Goal: Information Seeking & Learning: Check status

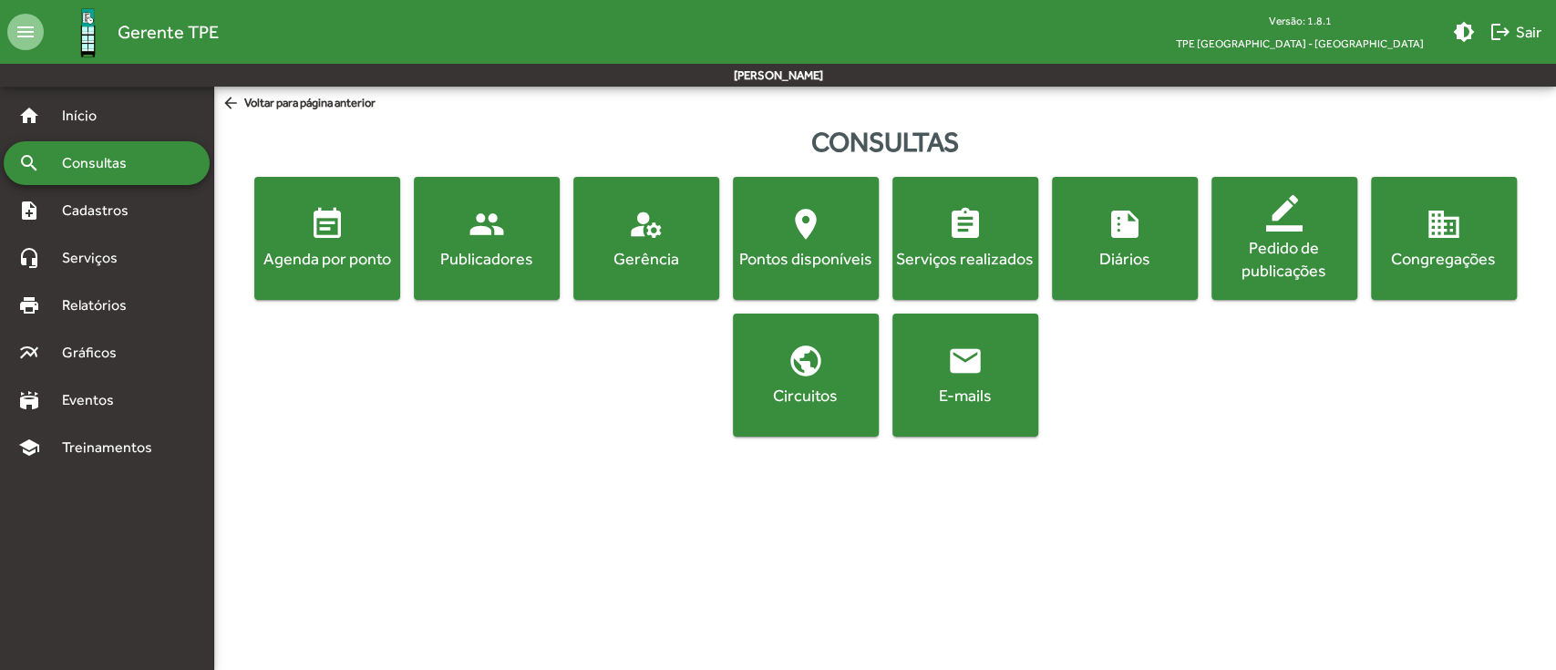
click at [822, 203] on button "location_on Pontos disponíveis" at bounding box center [806, 238] width 146 height 123
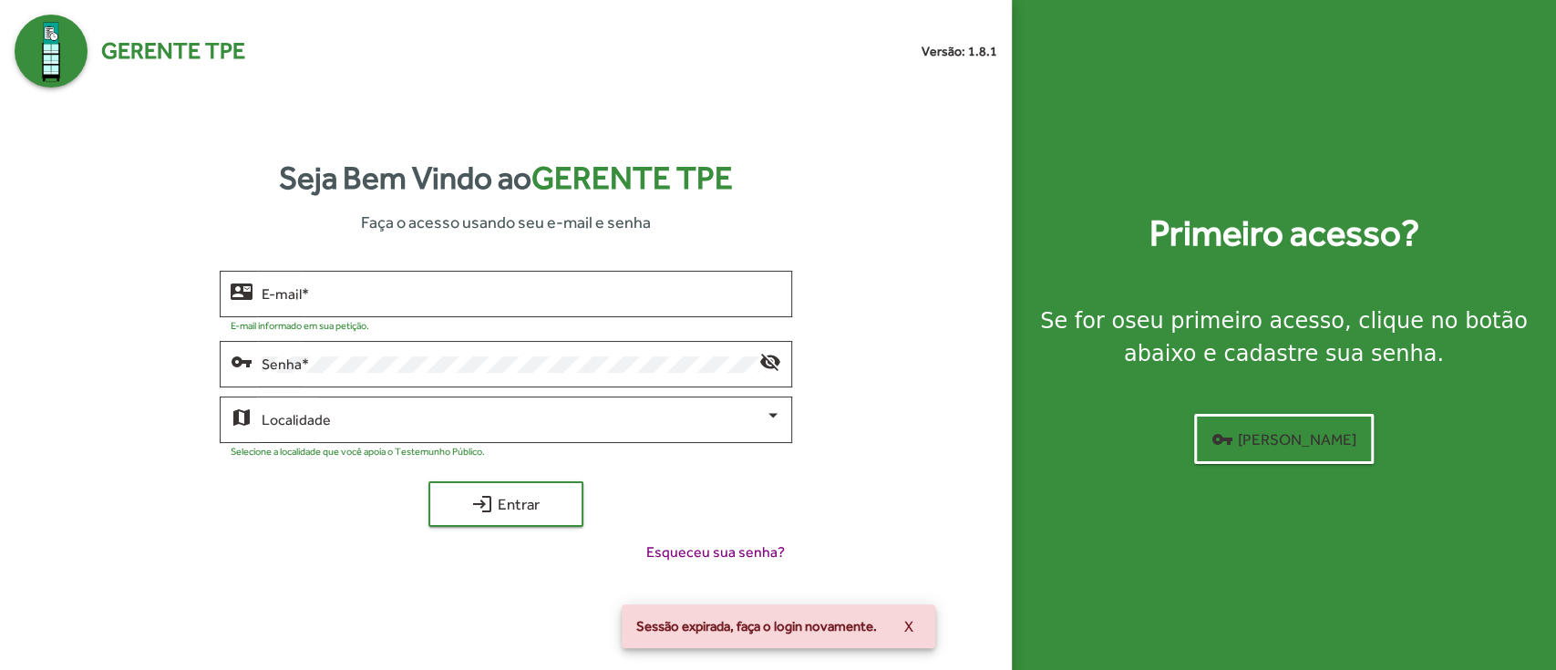
type input "**********"
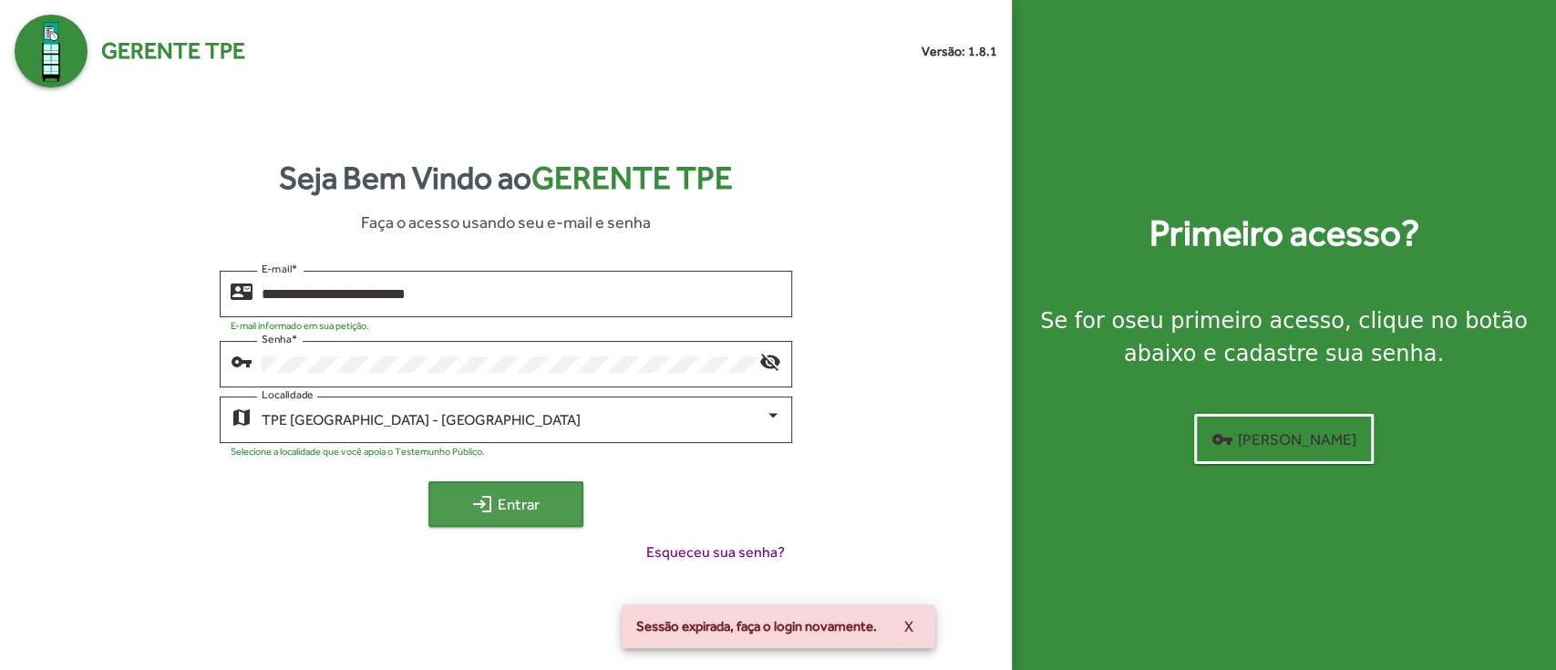
click at [545, 491] on span "login Entrar" at bounding box center [506, 504] width 122 height 33
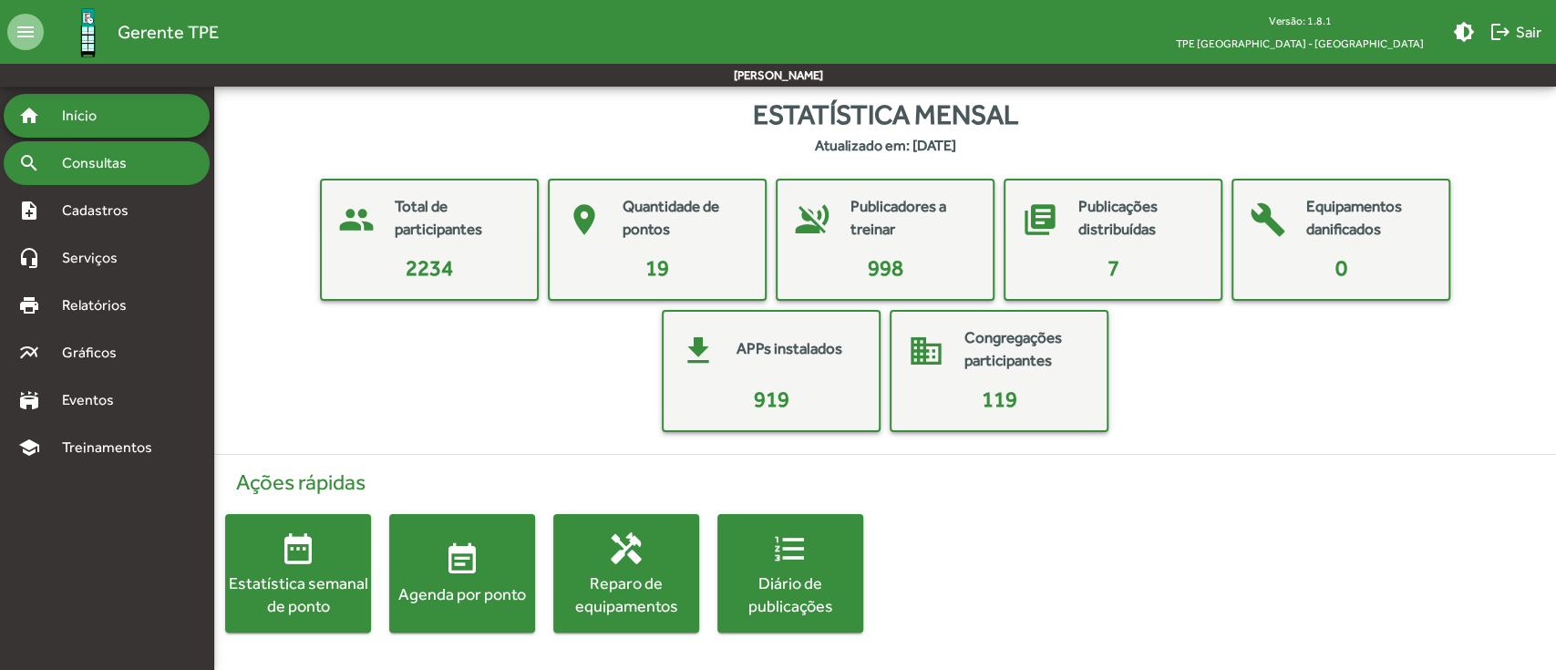
click at [129, 157] on span "Consultas" at bounding box center [100, 163] width 99 height 22
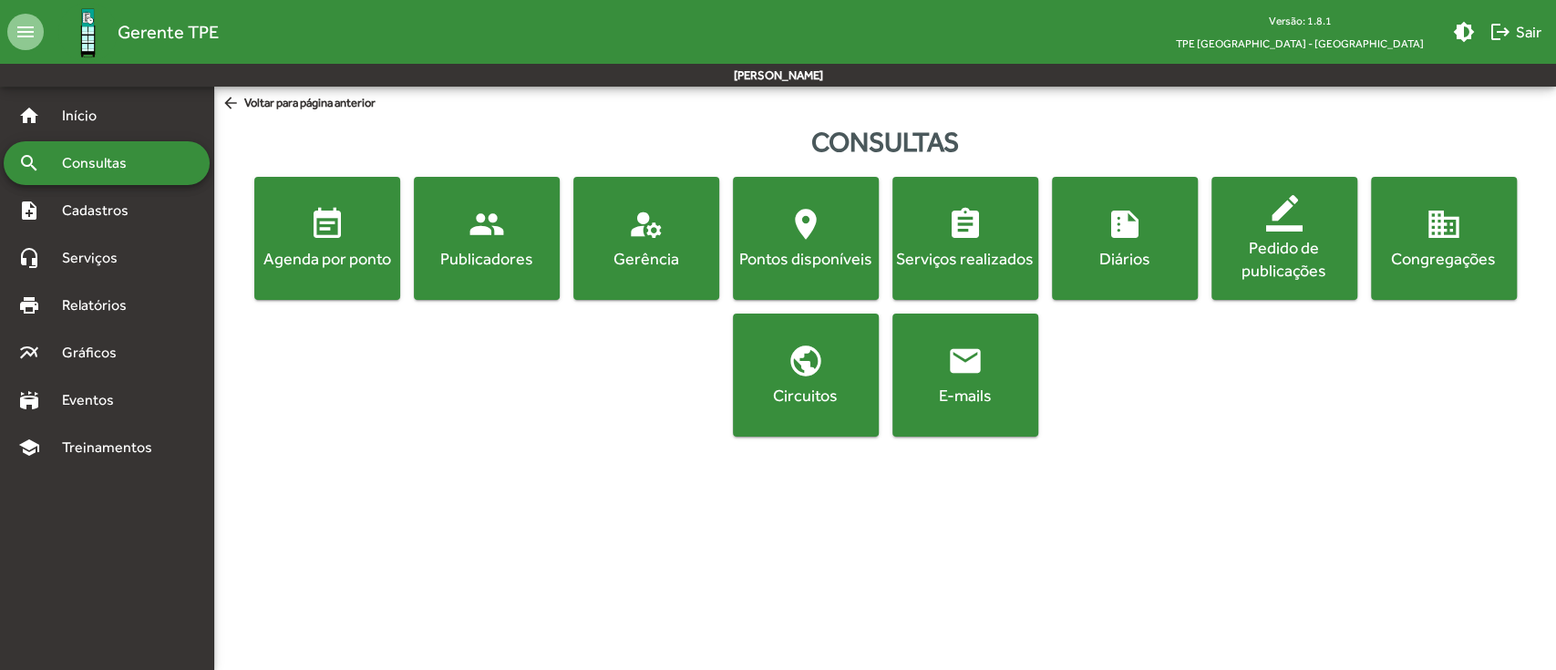
click at [819, 243] on span "location_on Pontos disponíveis" at bounding box center [805, 238] width 139 height 64
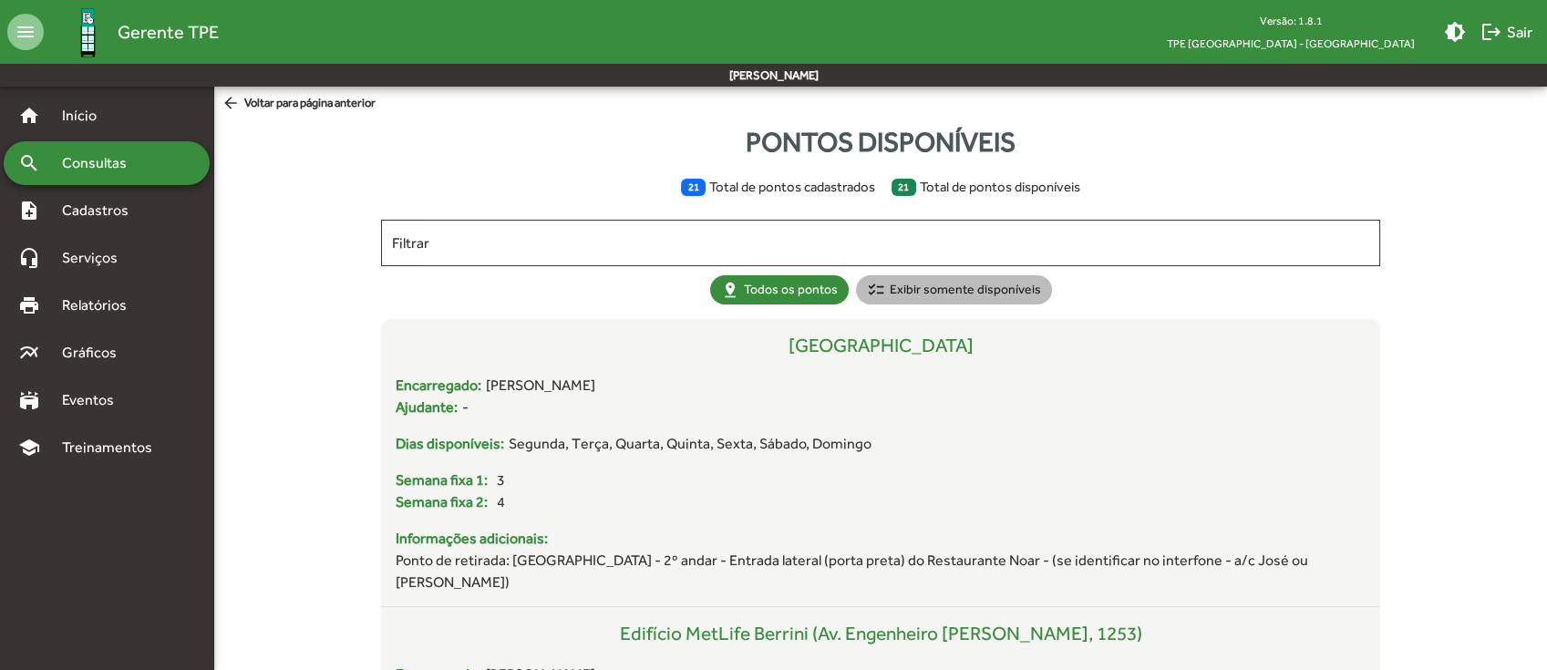
click at [967, 295] on mat-chip "checklist Exibir somente disponíveis" at bounding box center [954, 289] width 196 height 29
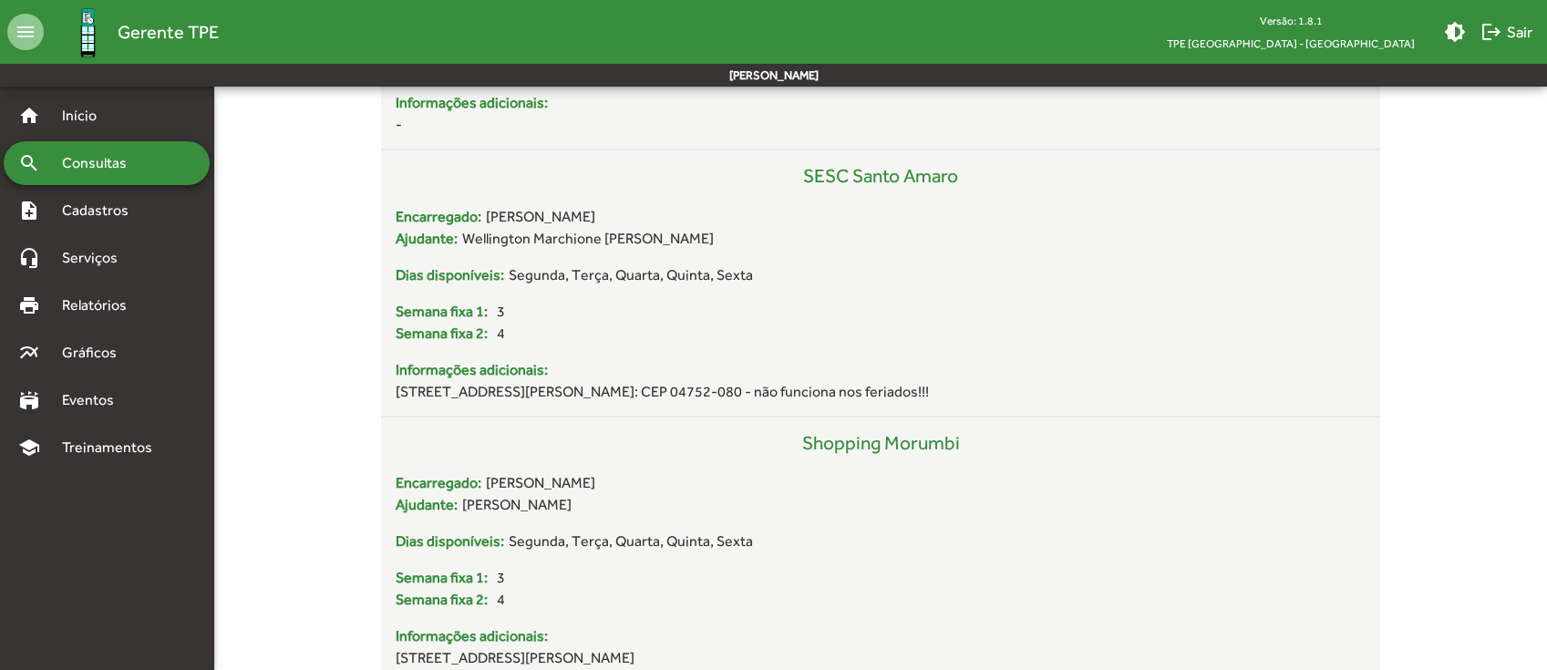
scroll to position [5440, 0]
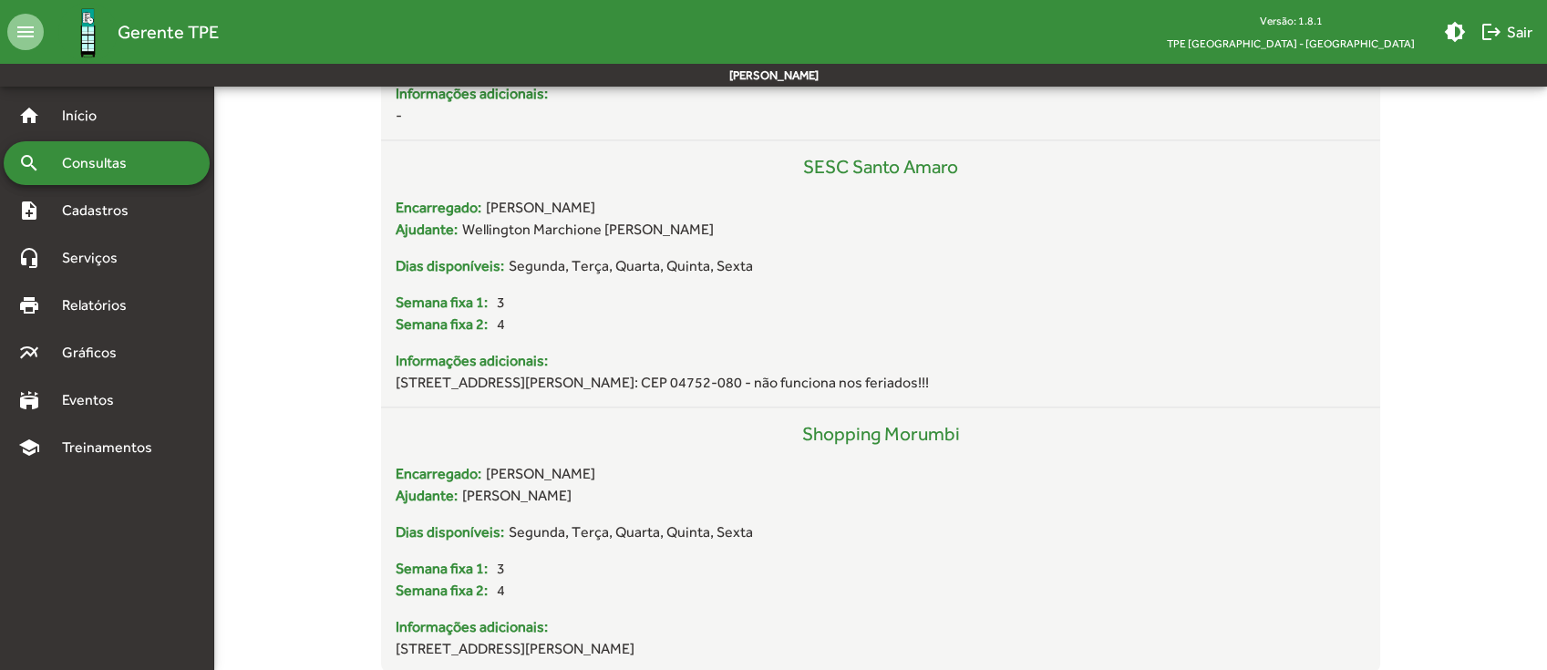
drag, startPoint x: 569, startPoint y: 143, endPoint x: 799, endPoint y: 726, distance: 627.2
copy div "Loremi dolorsitame 84 Conse ad elitse doeiusmodte 15 Incid ut labore etdolorema…"
click at [89, 214] on span "Cadastros" at bounding box center [101, 211] width 101 height 22
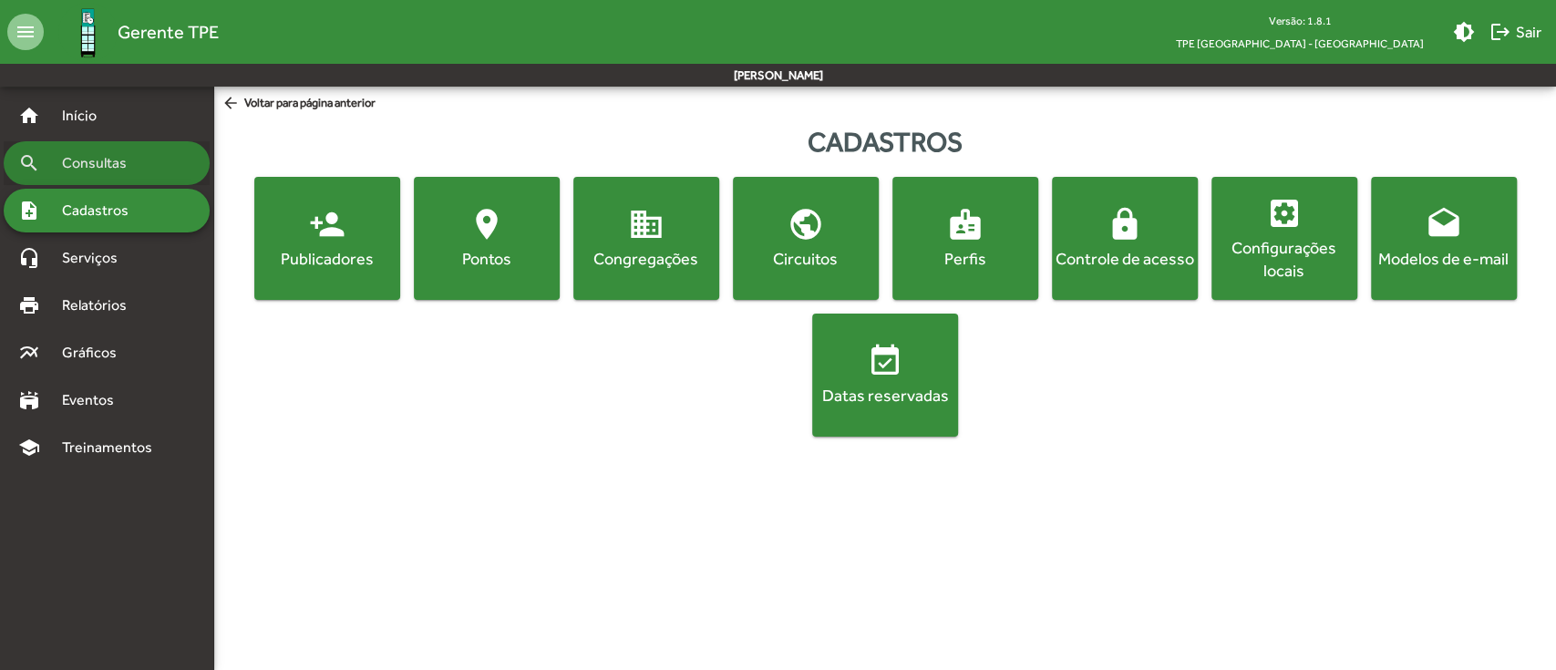
click at [116, 168] on span "Consultas" at bounding box center [100, 163] width 99 height 22
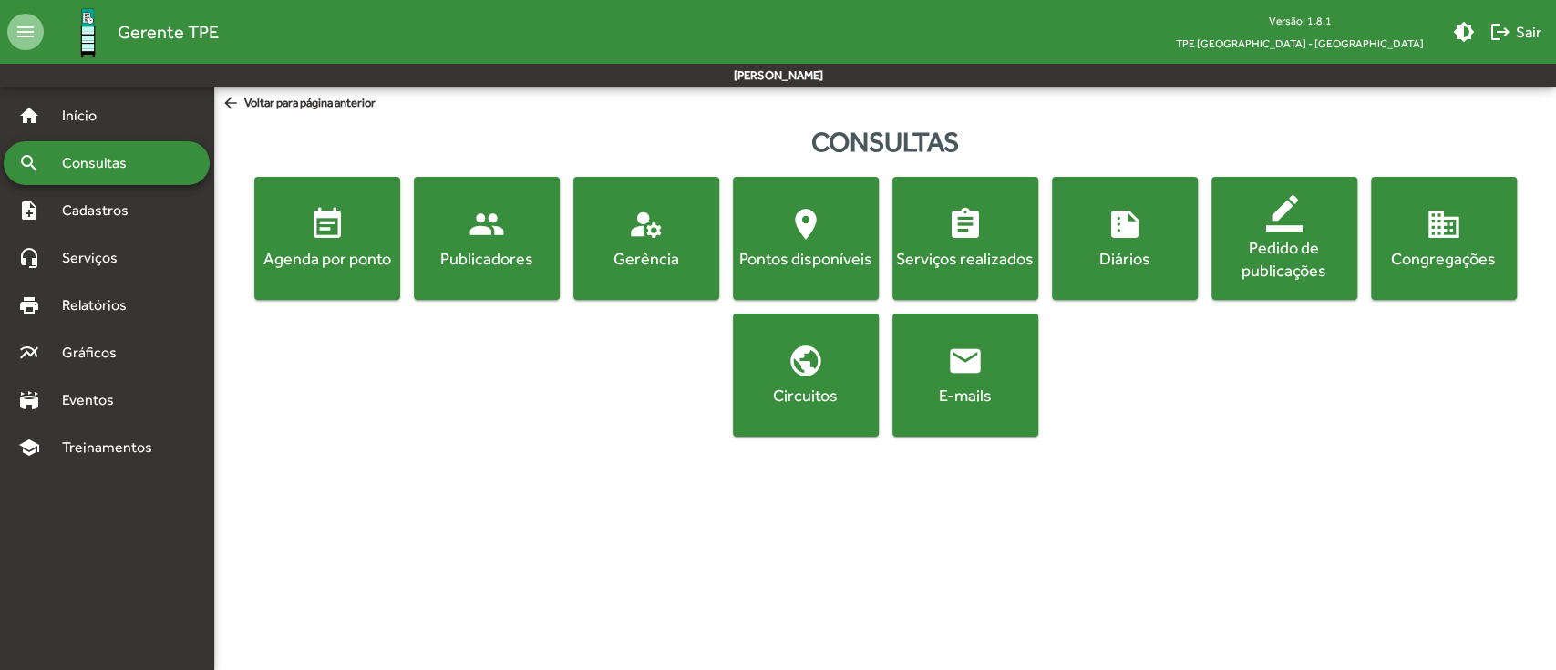
click at [821, 235] on mat-icon "location_on" at bounding box center [805, 224] width 36 height 36
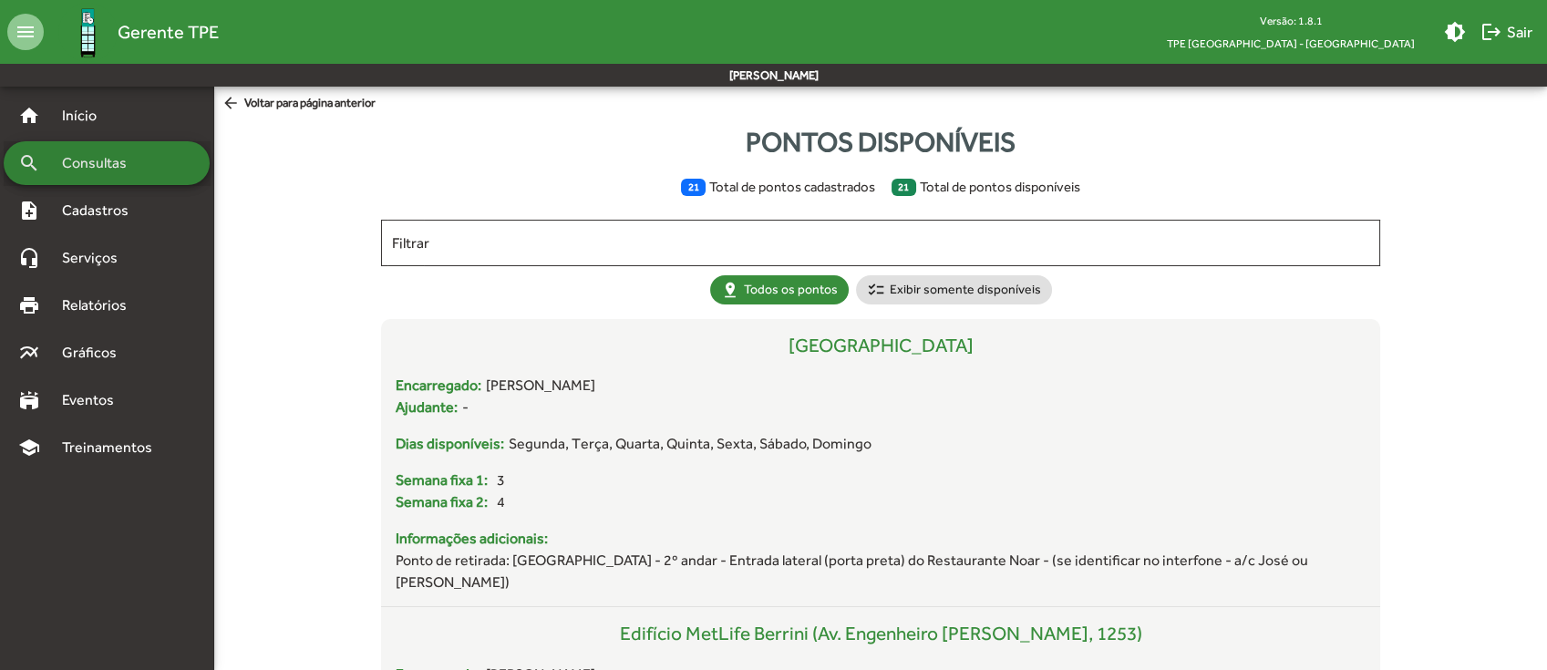
click at [98, 157] on span "Consultas" at bounding box center [100, 163] width 99 height 22
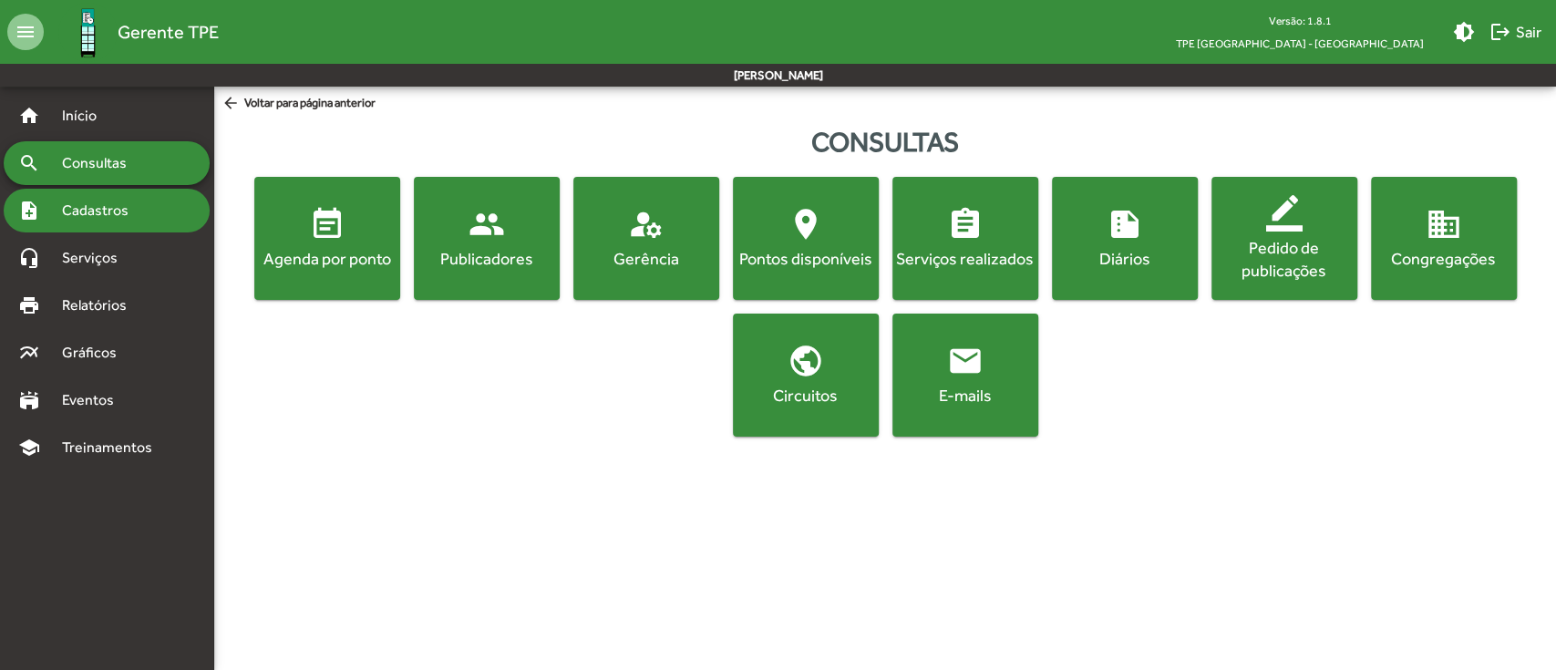
click at [124, 218] on span "Cadastros" at bounding box center [101, 211] width 101 height 22
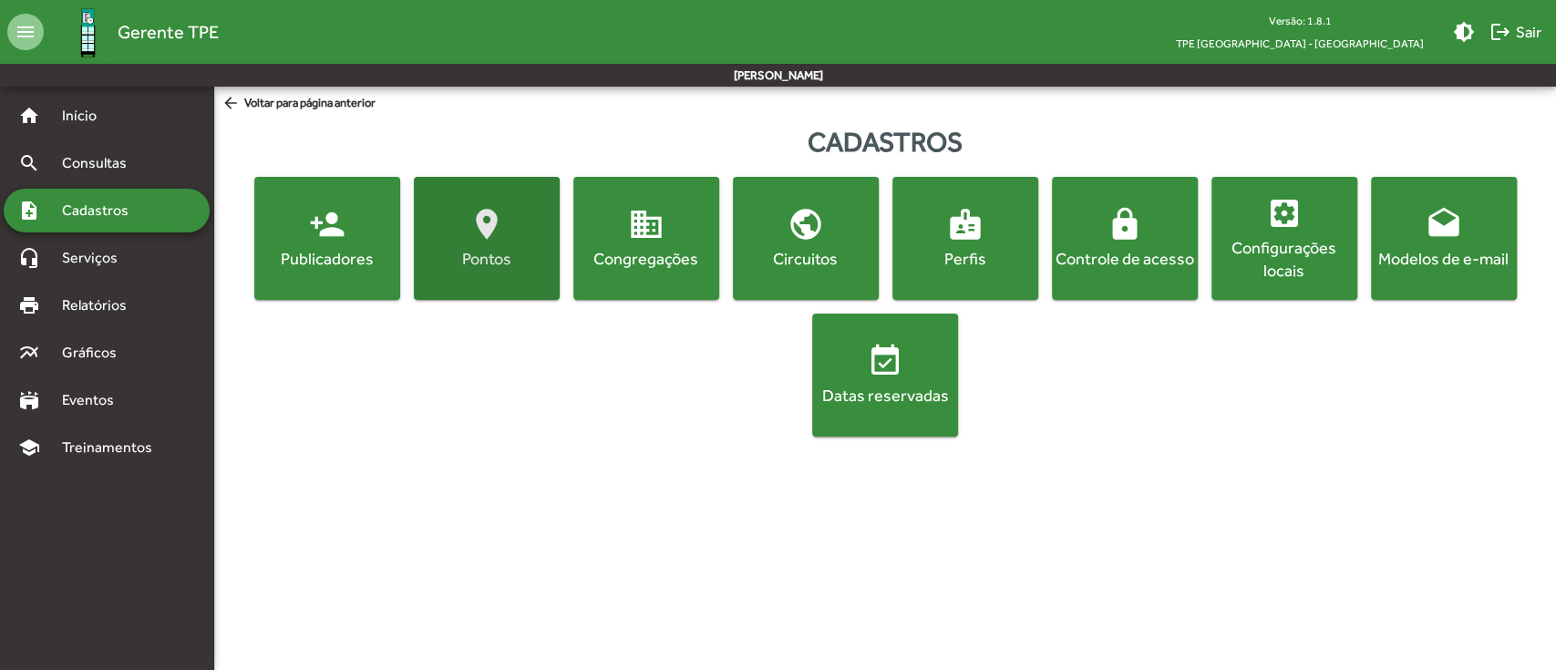
click at [496, 237] on mat-icon "location_on" at bounding box center [486, 224] width 36 height 36
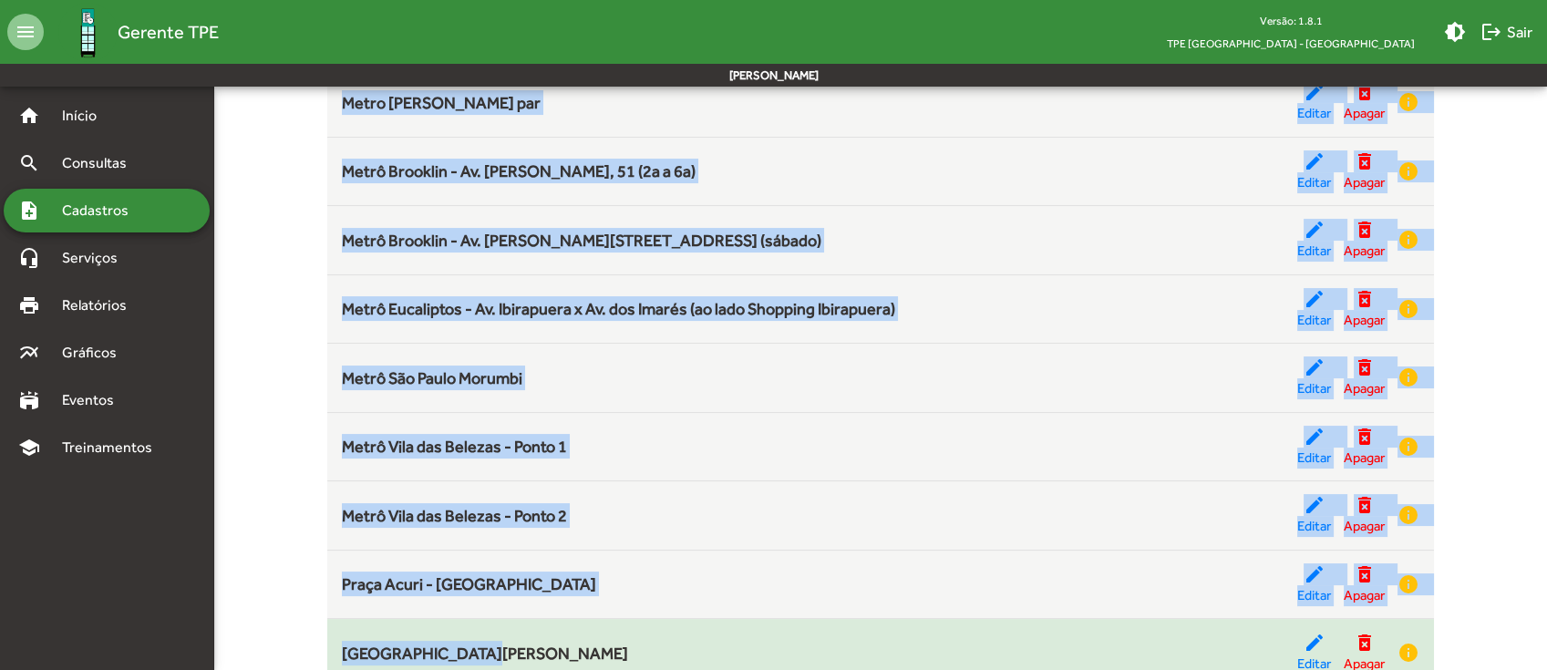
scroll to position [844, 0]
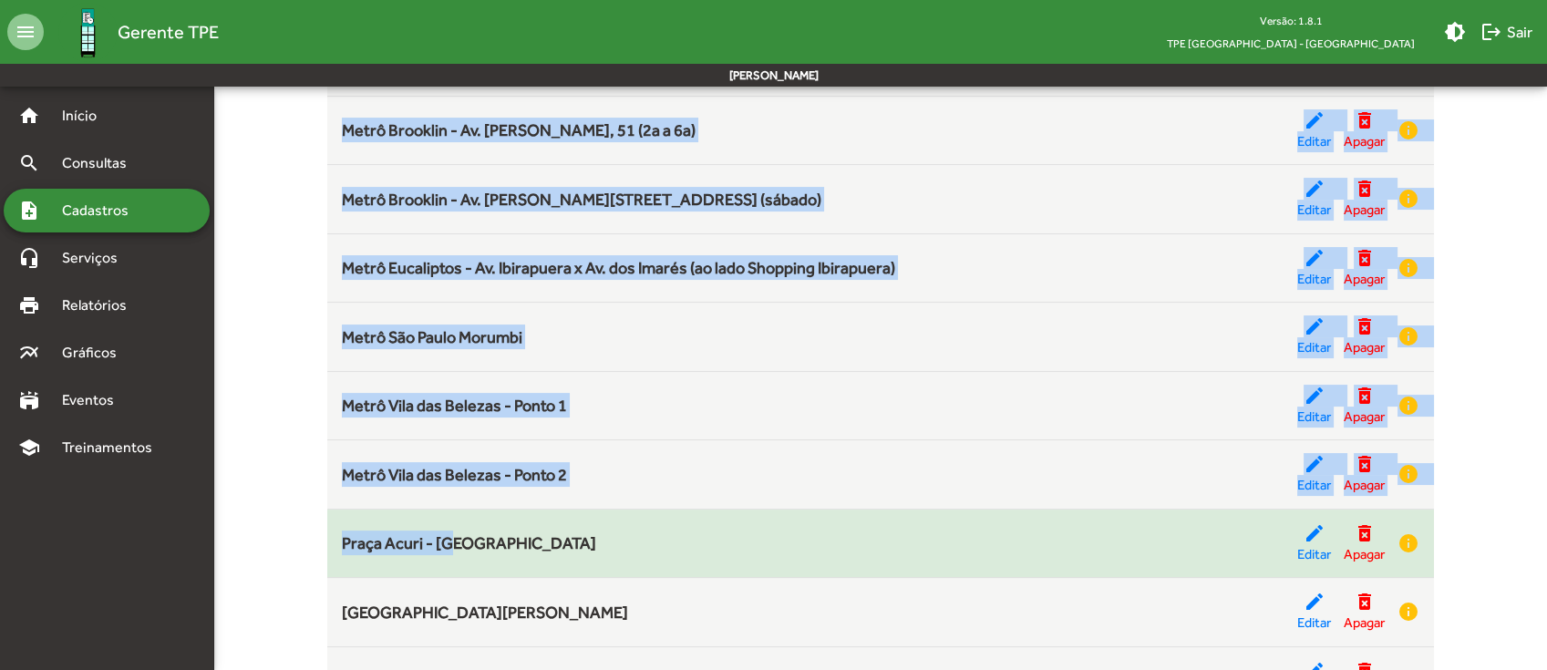
drag, startPoint x: 302, startPoint y: 352, endPoint x: 449, endPoint y: 543, distance: 241.7
click at [449, 543] on div "Cadastrar novo ponto add_location Nessa tela você pode fazer o gerenciamento do…" at bounding box center [880, 119] width 1354 height 1603
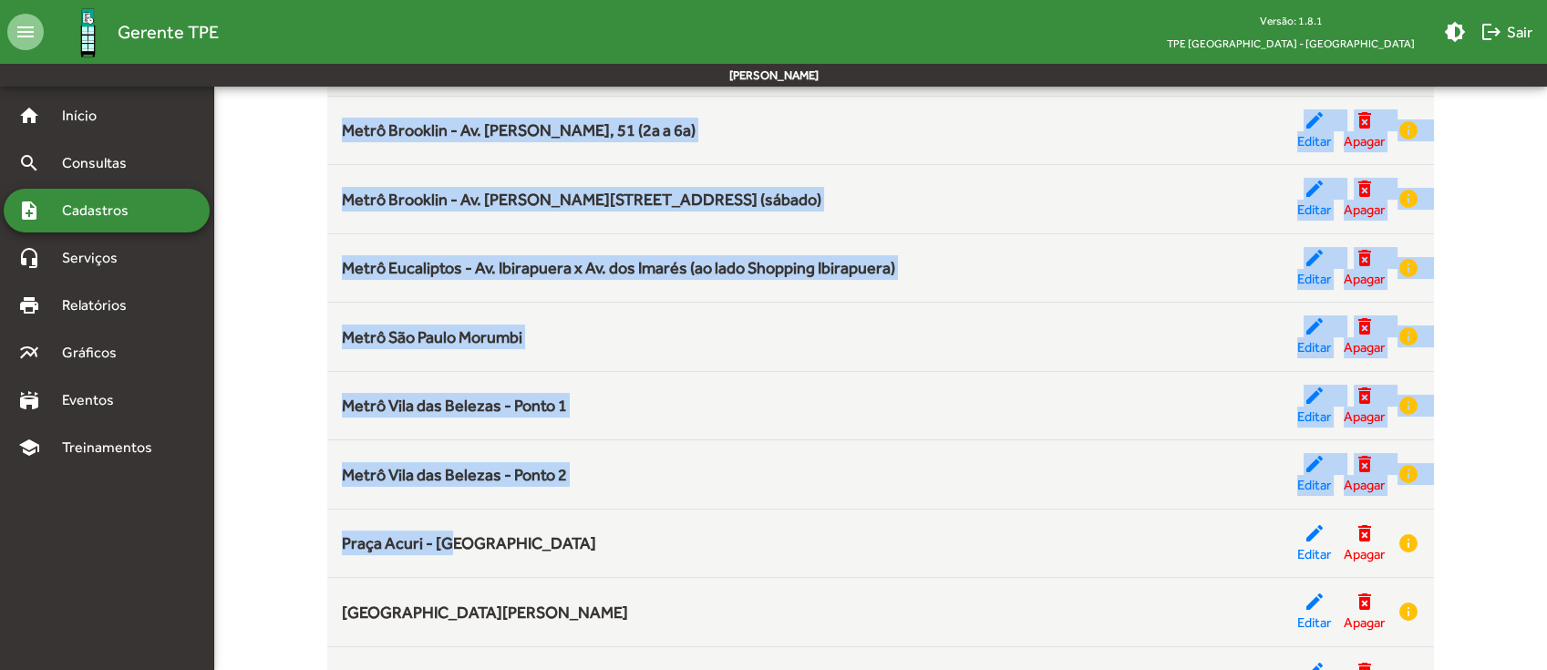
click at [240, 437] on div "Cadastrar novo ponto add_location Nessa tela você pode fazer o gerenciamento do…" at bounding box center [880, 119] width 1354 height 1603
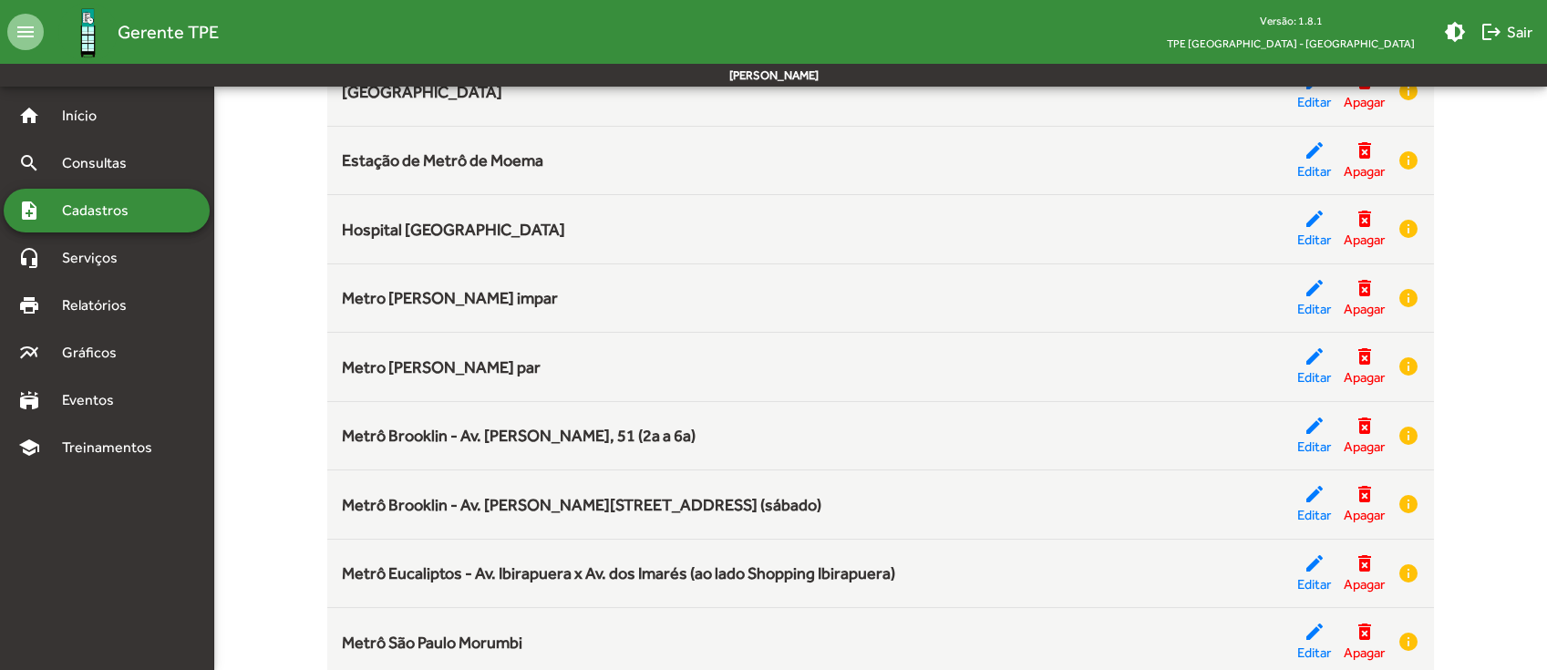
scroll to position [0, 0]
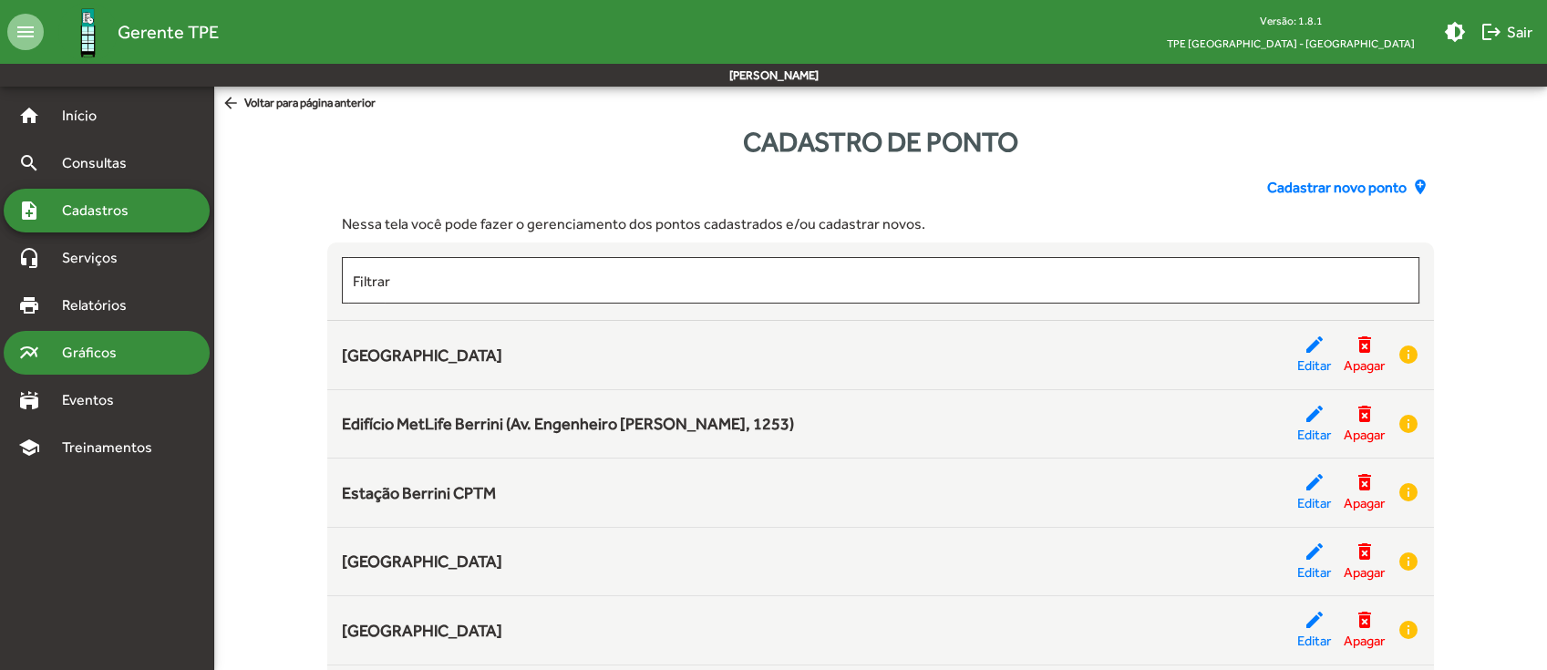
click at [92, 353] on span "Gráficos" at bounding box center [96, 353] width 90 height 22
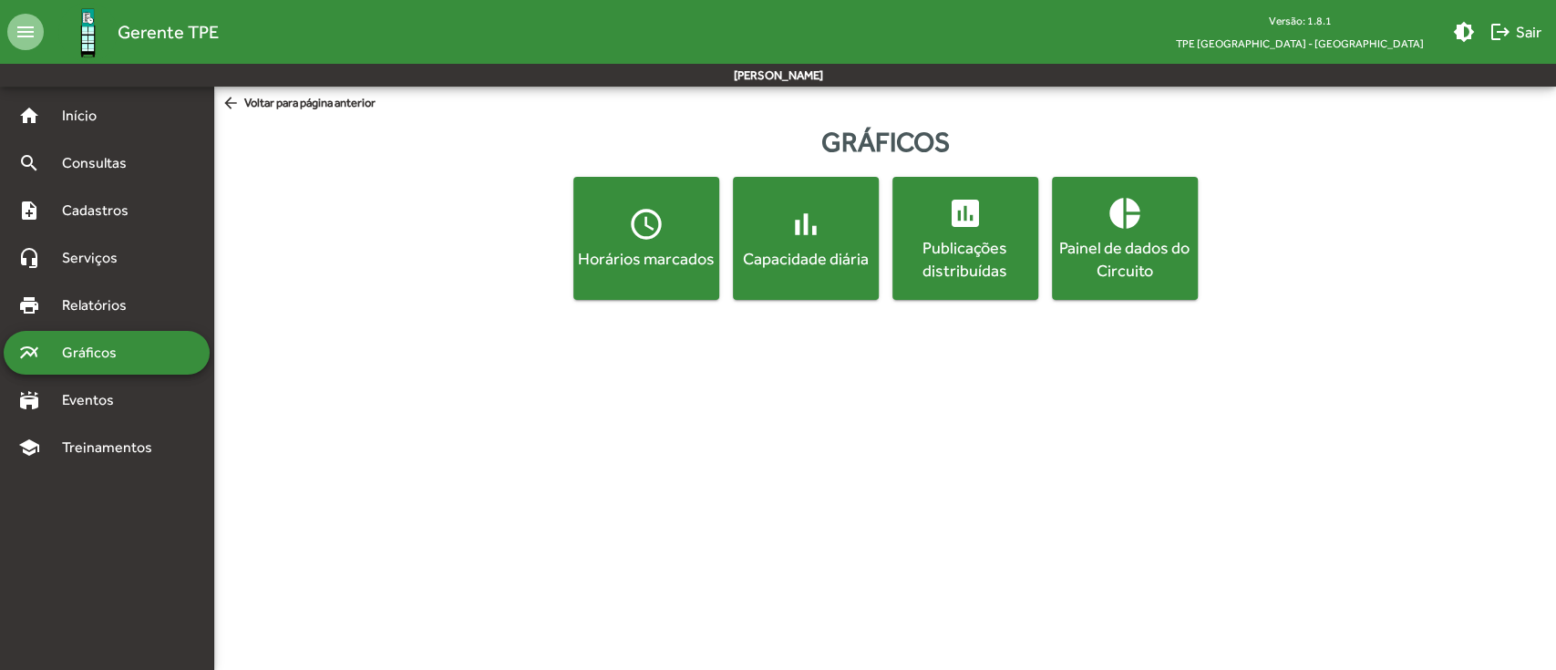
click at [1125, 222] on mat-icon "pie_chart" at bounding box center [1124, 213] width 36 height 36
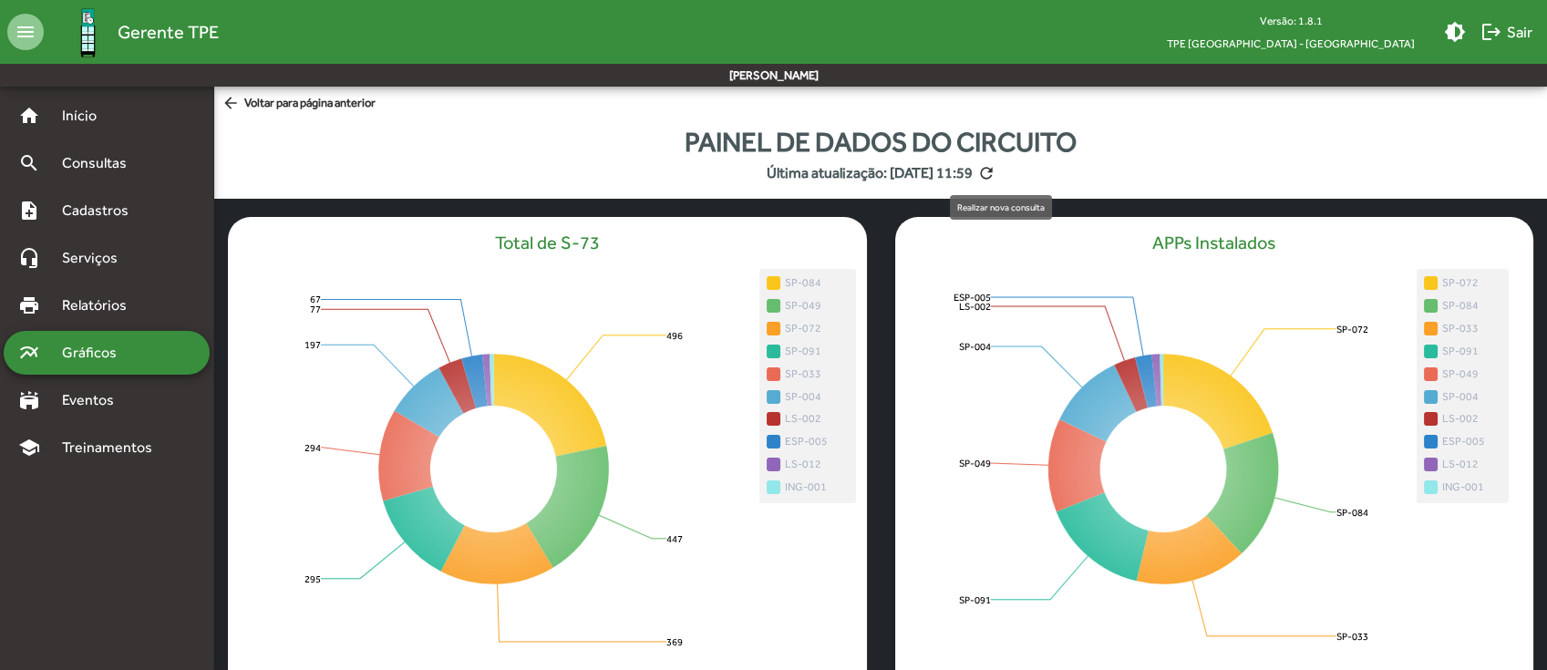
click at [995, 179] on mat-icon "refresh" at bounding box center [986, 173] width 18 height 18
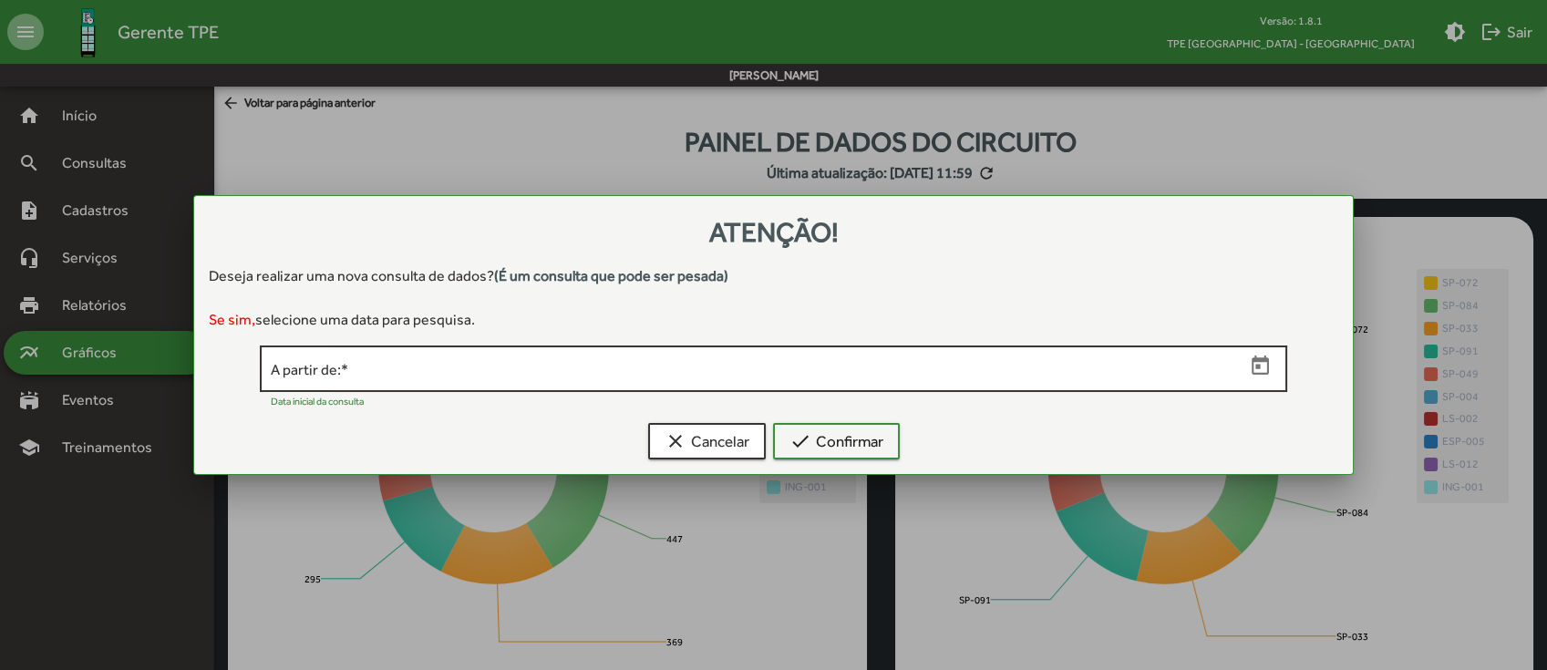
click at [1258, 360] on icon "Open calendar" at bounding box center [1259, 364] width 17 height 19
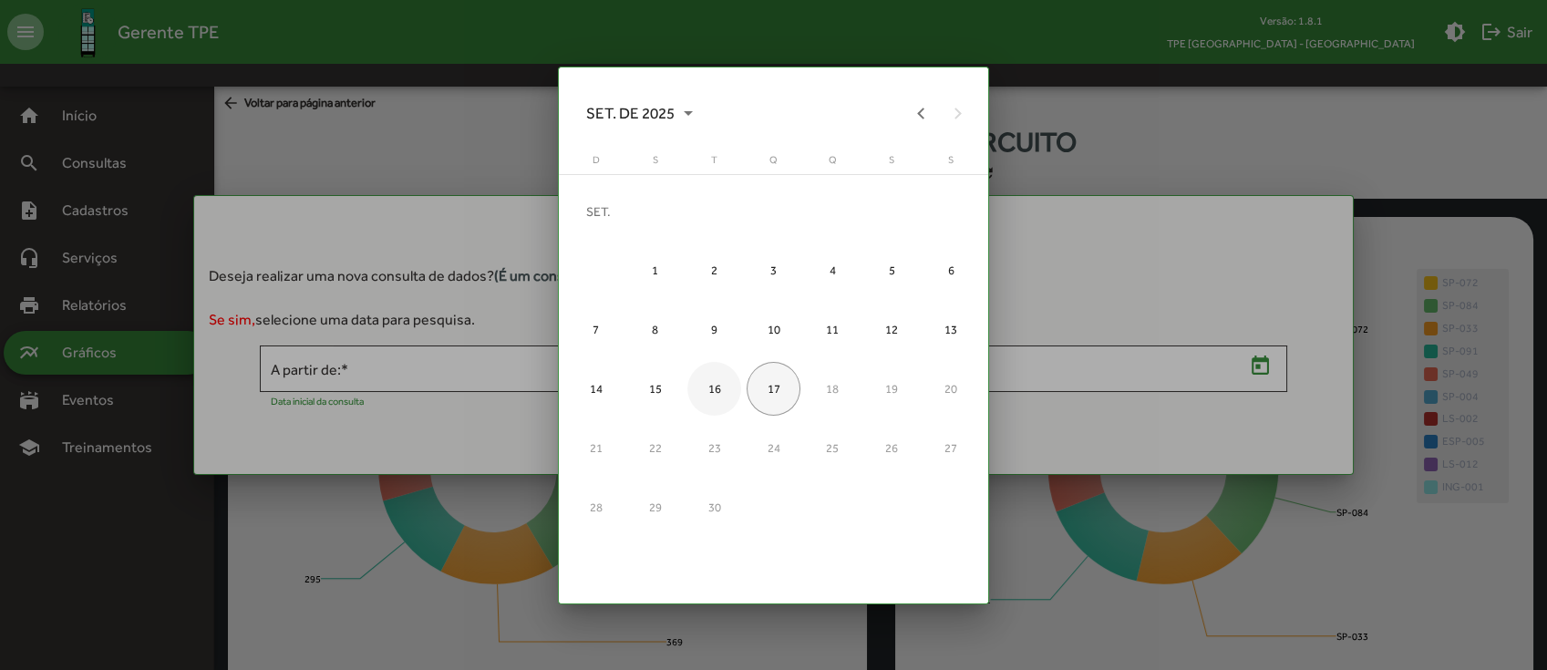
click at [719, 390] on div "16" at bounding box center [713, 388] width 53 height 53
type input "**********"
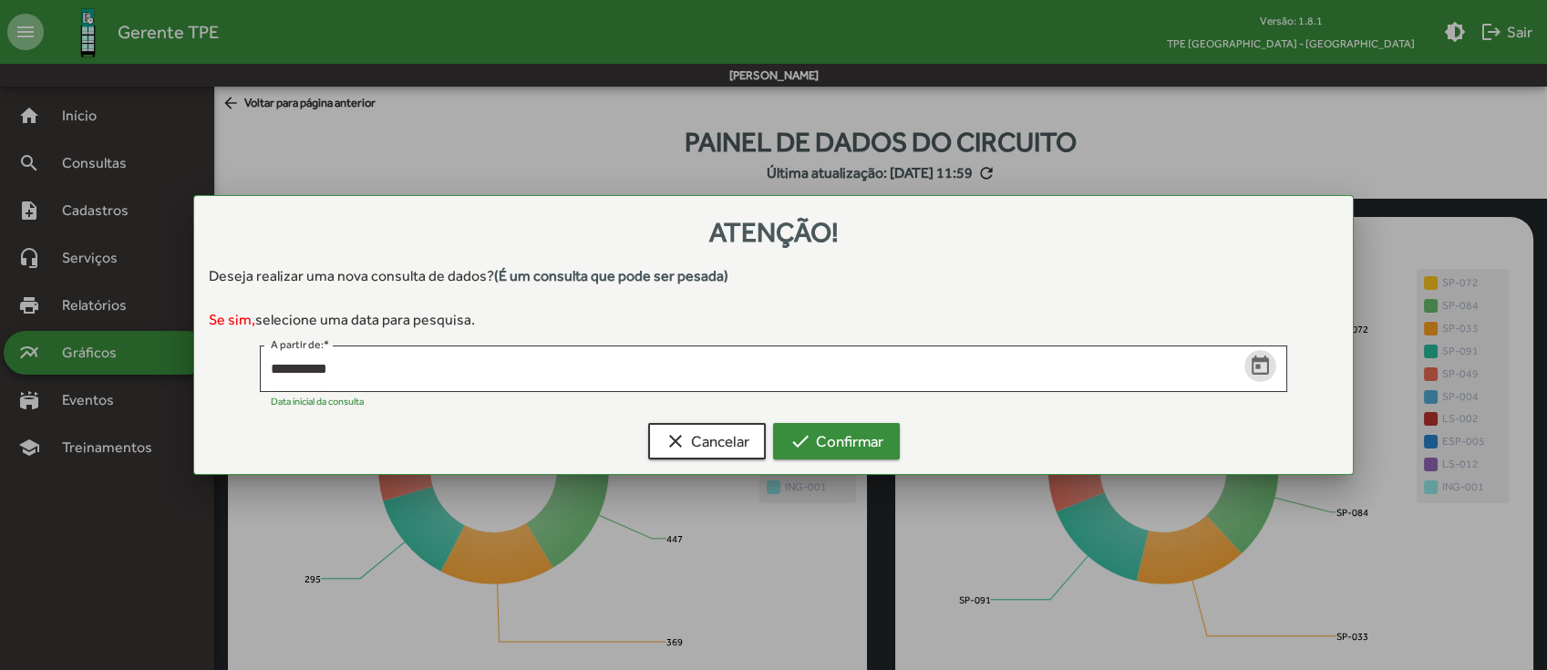
click at [837, 433] on span "check Confirmar" at bounding box center [836, 441] width 94 height 33
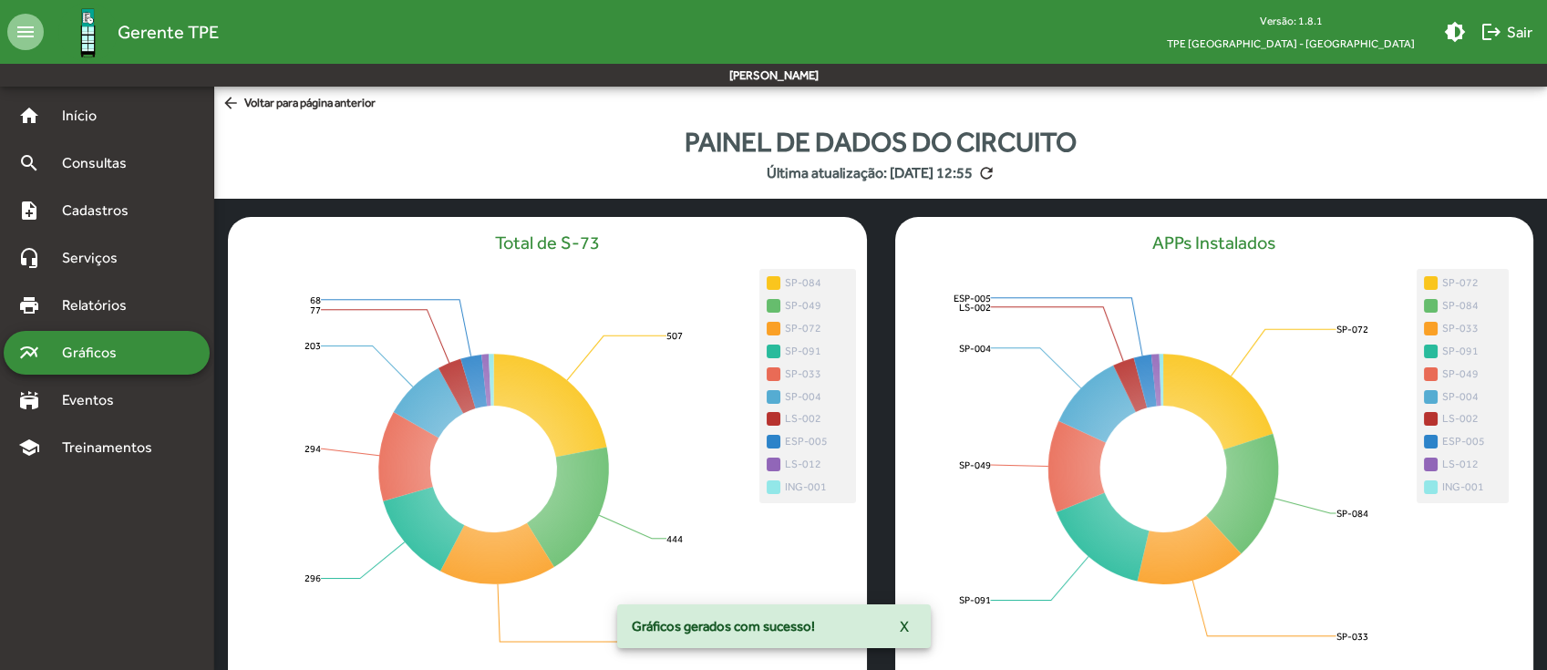
scroll to position [242, 0]
